Goal: Find specific page/section: Find specific page/section

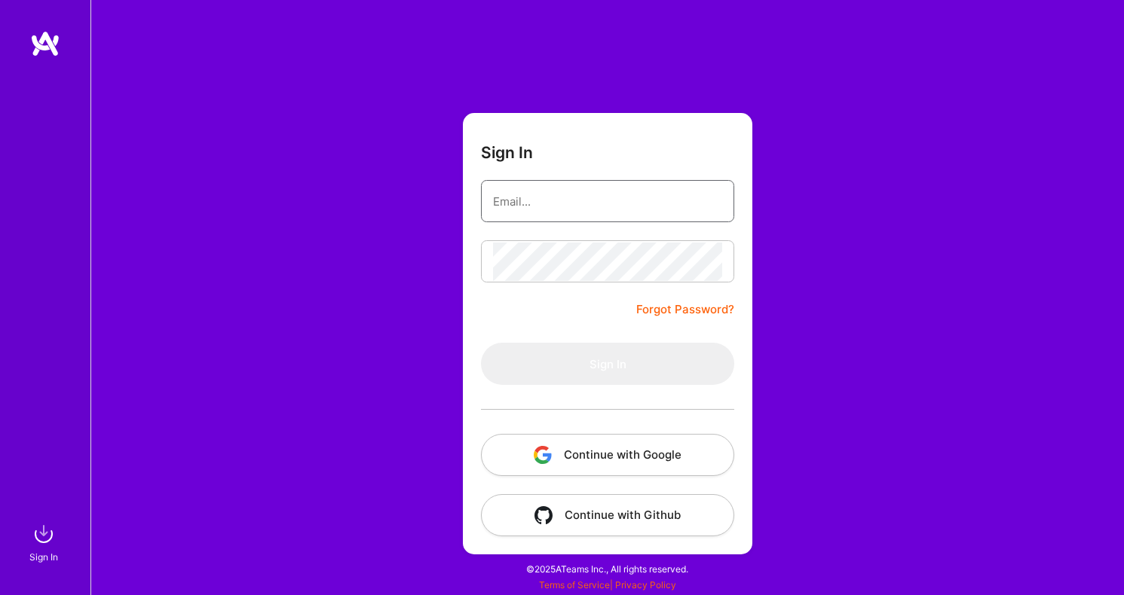
type input "[PERSON_NAME][EMAIL_ADDRESS][DOMAIN_NAME]"
click at [607, 364] on button "Sign In" at bounding box center [607, 364] width 253 height 42
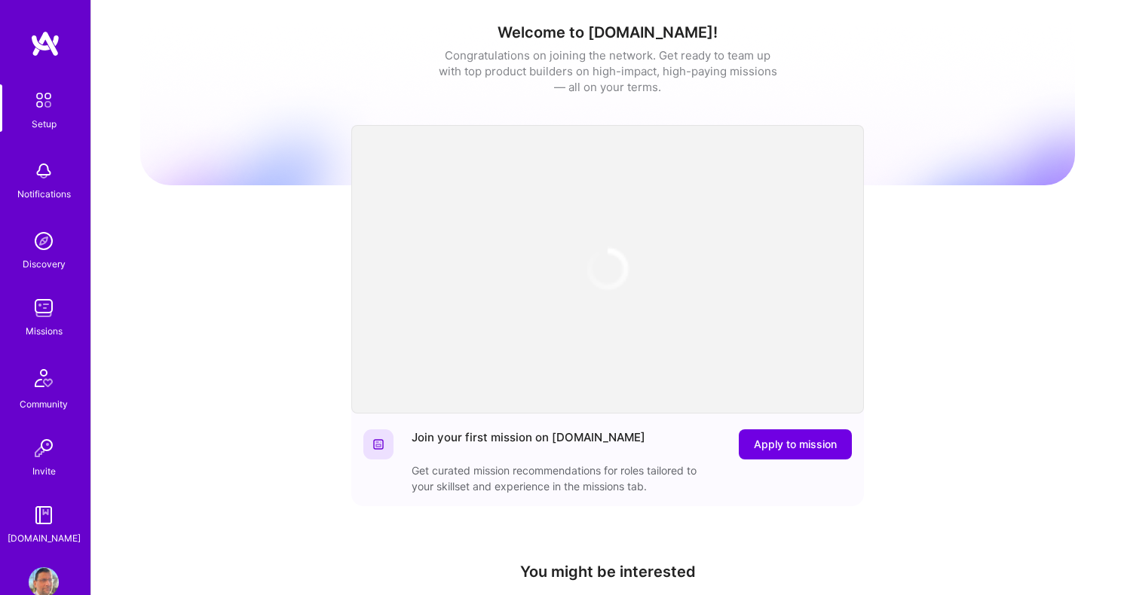
click at [39, 318] on img at bounding box center [44, 308] width 30 height 30
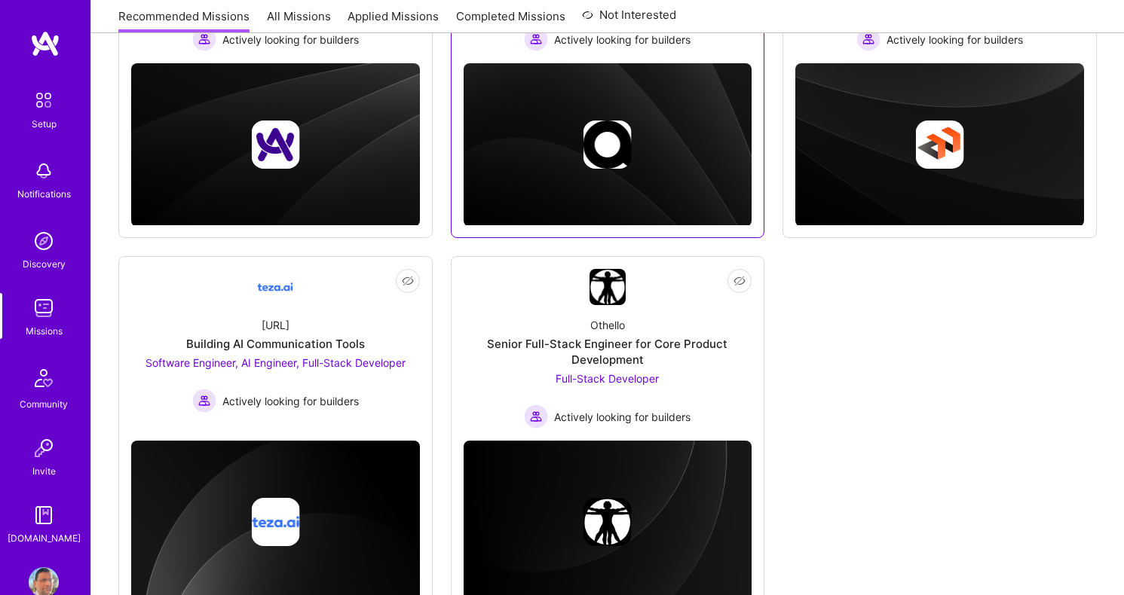
scroll to position [366, 0]
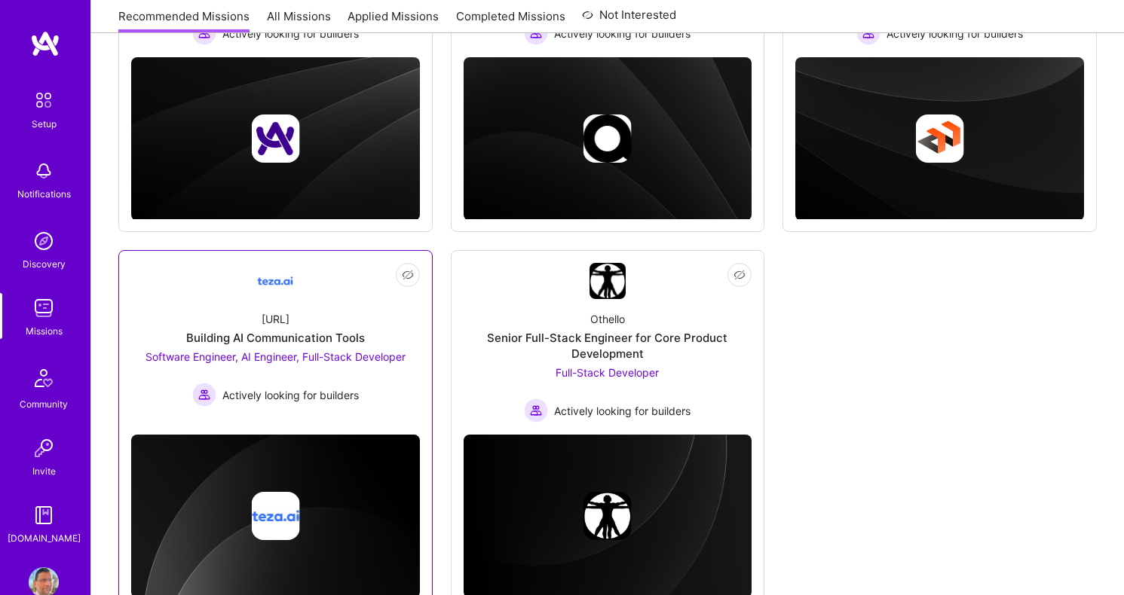
click at [358, 349] on div "Software Engineer, AI Engineer, Full-Stack Developer Actively looking for build…" at bounding box center [275, 378] width 260 height 58
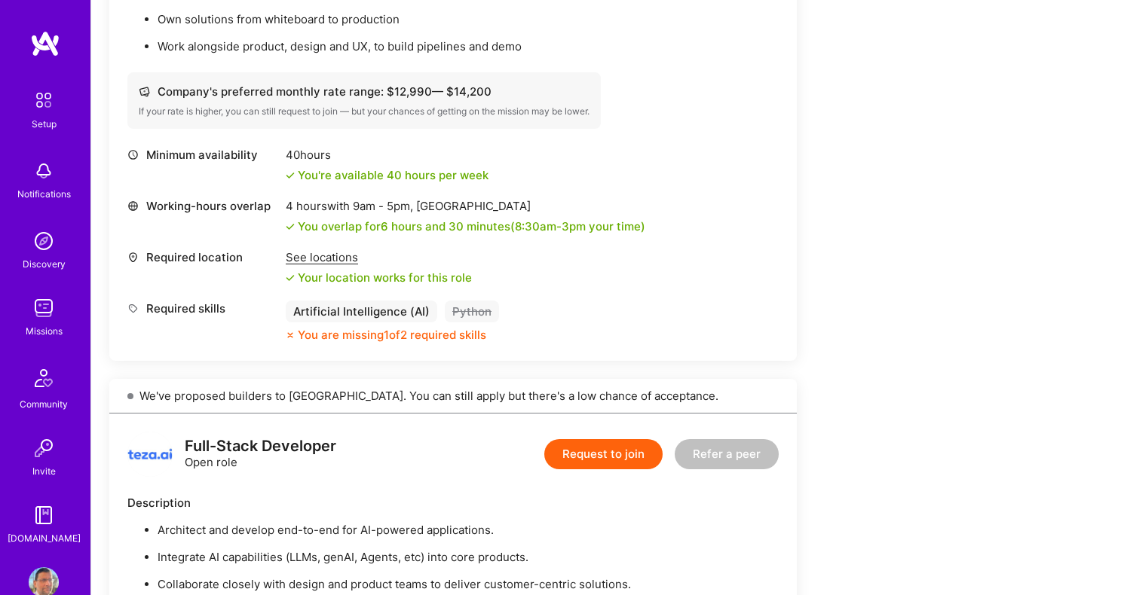
scroll to position [1159, 0]
